Goal: Task Accomplishment & Management: Use online tool/utility

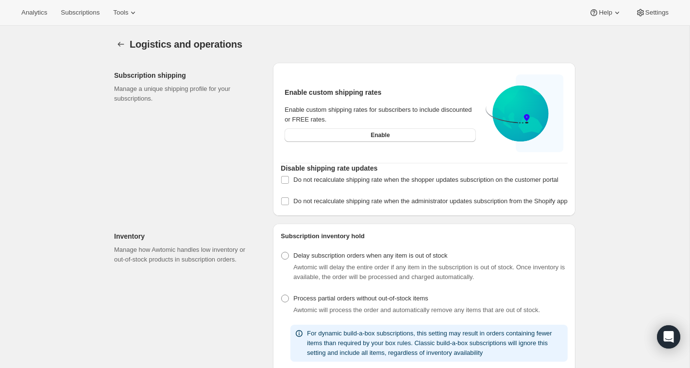
select select "DAY"
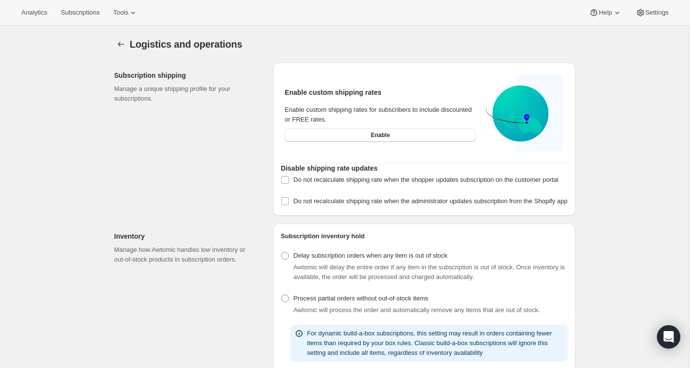
scroll to position [57, 0]
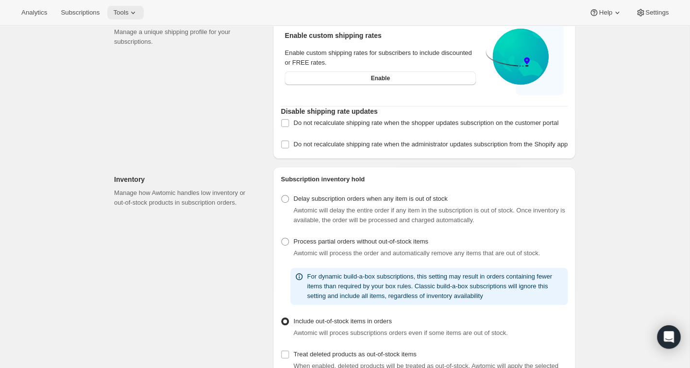
click at [138, 9] on icon at bounding box center [133, 13] width 10 height 10
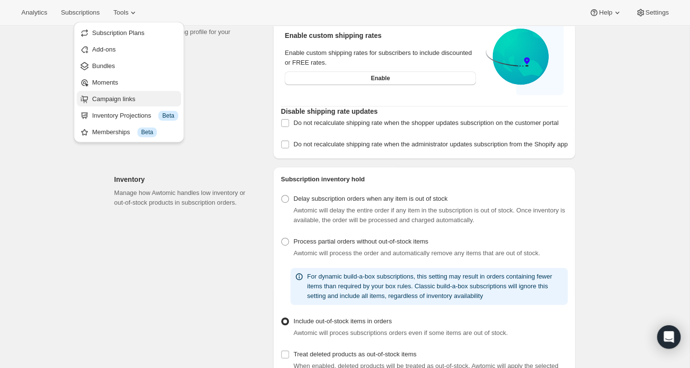
click at [127, 99] on span "Campaign links" at bounding box center [113, 98] width 43 height 7
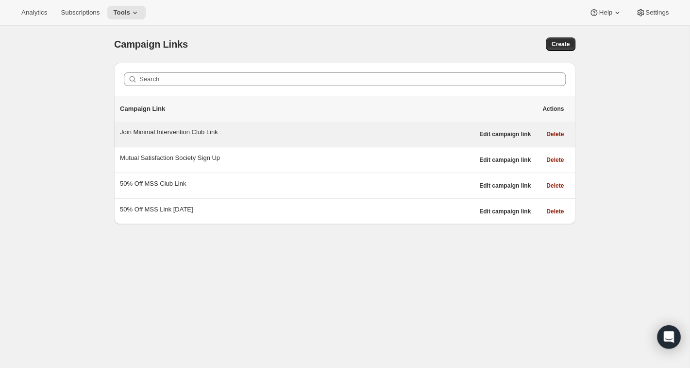
click at [183, 135] on div "Join Minimal Intervention Club Link" at bounding box center [297, 132] width 354 height 10
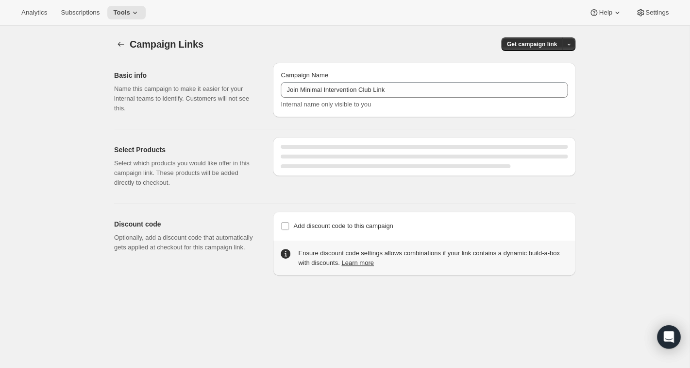
select select "gid://shopify/SellingPlan/1767080005"
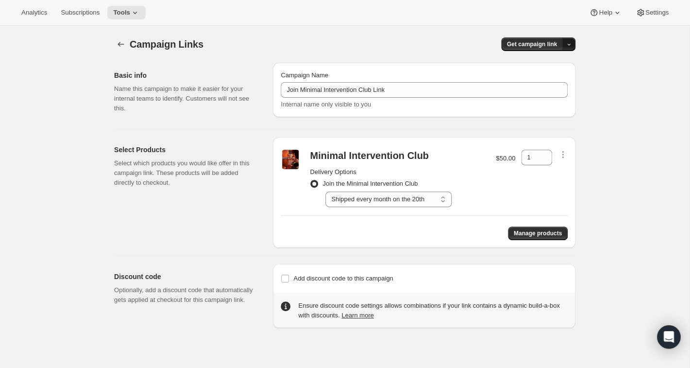
click at [568, 41] on button "button" at bounding box center [569, 44] width 14 height 14
click at [550, 64] on span "Copy Link" at bounding box center [556, 64] width 28 height 7
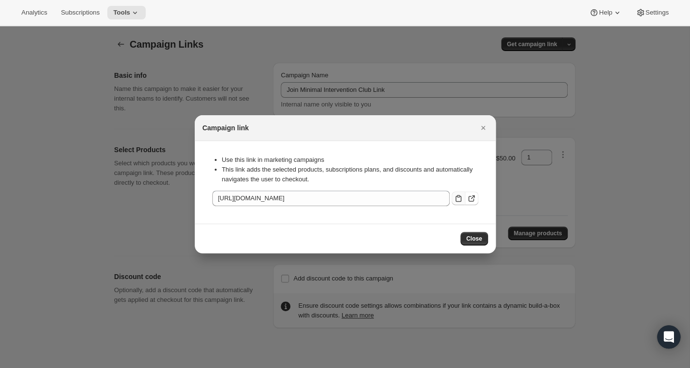
click at [459, 199] on icon ":r8g:" at bounding box center [459, 198] width 10 height 10
click at [472, 238] on span "Close" at bounding box center [474, 239] width 16 height 8
